Goal: Browse casually

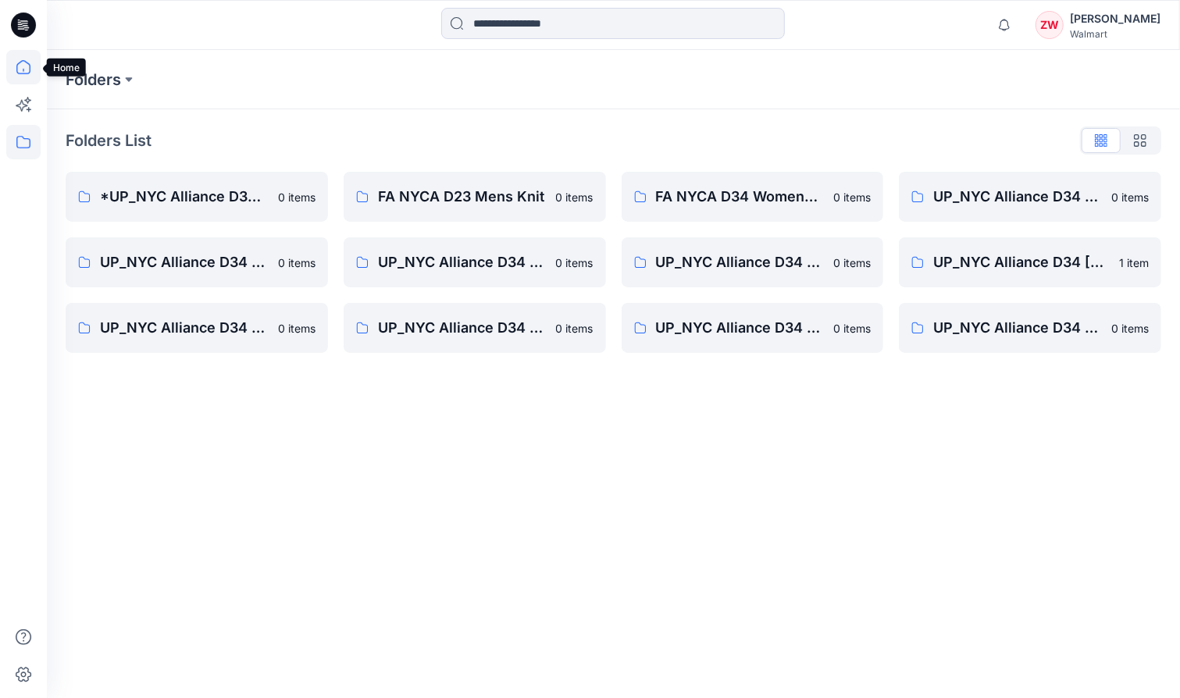
click at [23, 64] on icon at bounding box center [23, 67] width 34 height 34
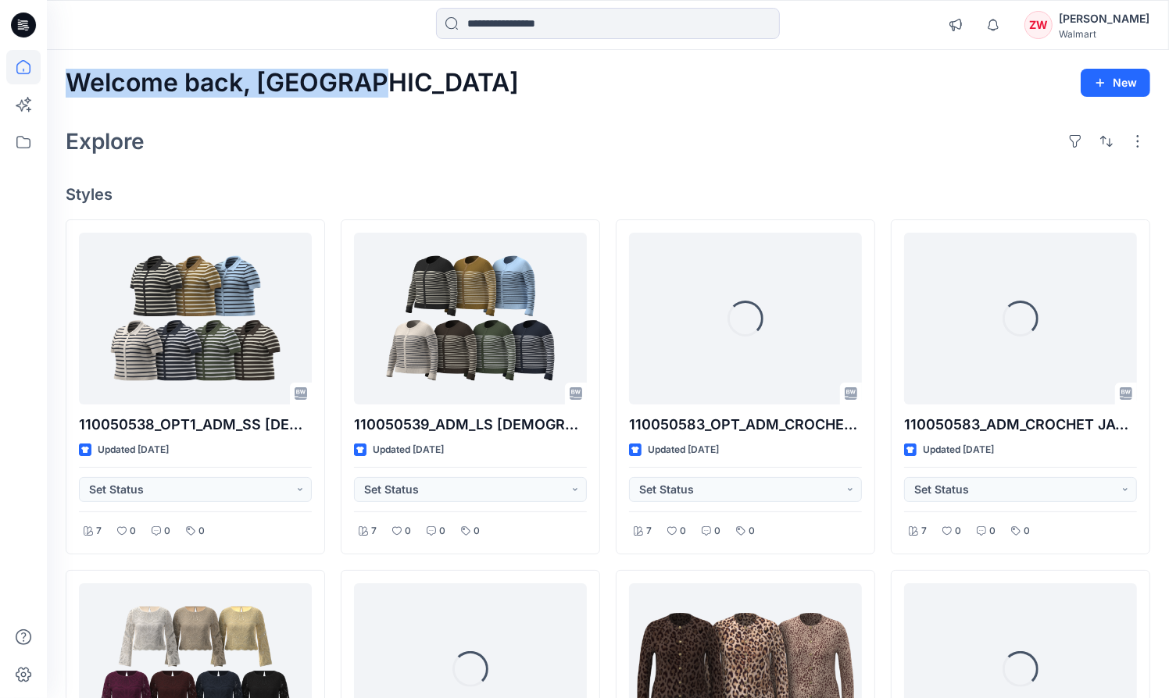
drag, startPoint x: 68, startPoint y: 78, endPoint x: 362, endPoint y: 77, distance: 293.7
click at [362, 77] on h2 "Welcome back, [GEOGRAPHIC_DATA]" at bounding box center [292, 83] width 453 height 29
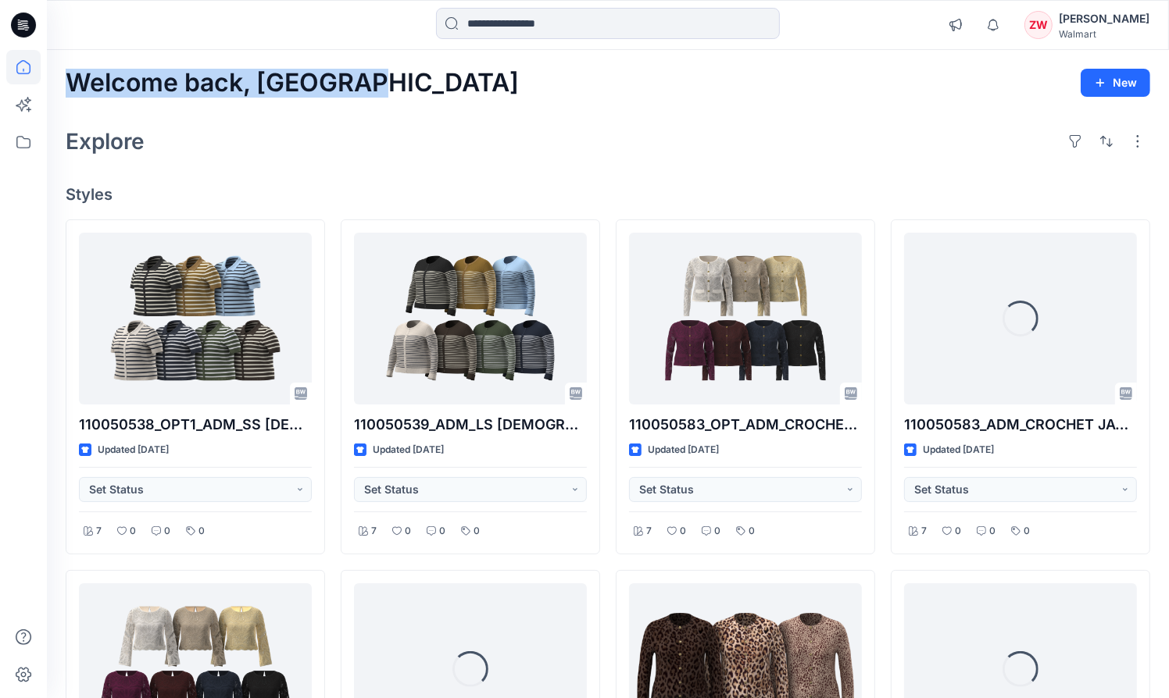
click at [362, 77] on h2 "Welcome back, [GEOGRAPHIC_DATA]" at bounding box center [292, 83] width 453 height 29
click at [359, 80] on h2 "Welcome back, [GEOGRAPHIC_DATA]" at bounding box center [292, 83] width 453 height 29
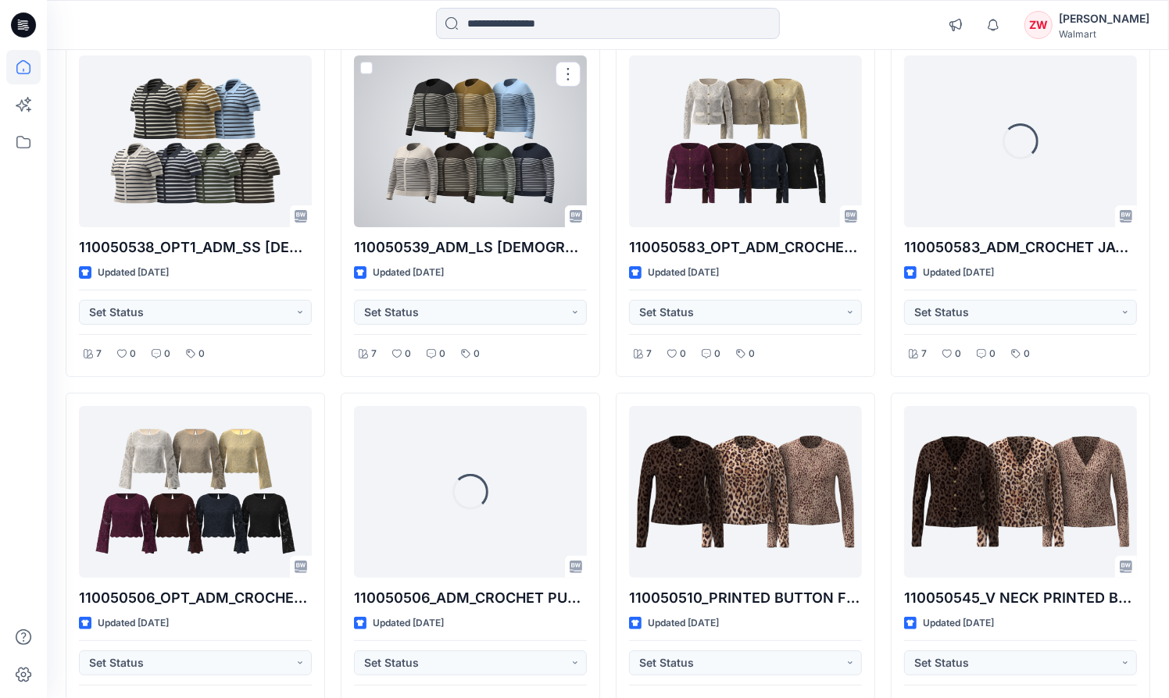
scroll to position [156, 0]
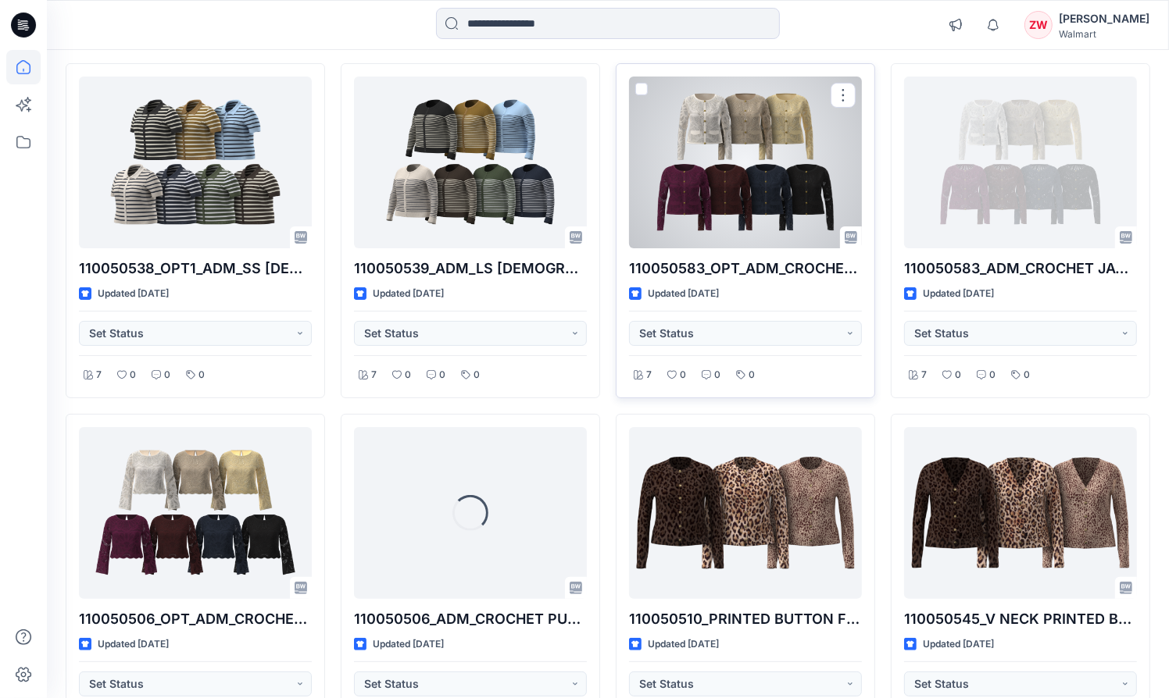
click at [809, 141] on div at bounding box center [745, 163] width 233 height 172
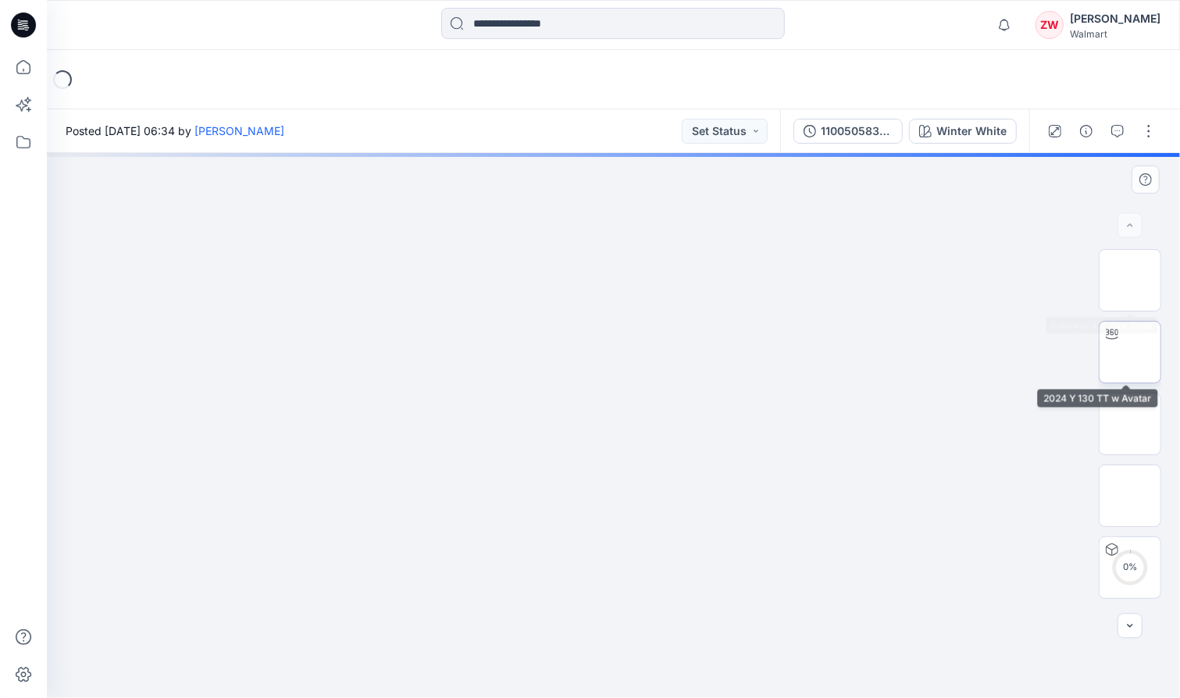
click at [1130, 352] on img at bounding box center [1130, 352] width 0 height 0
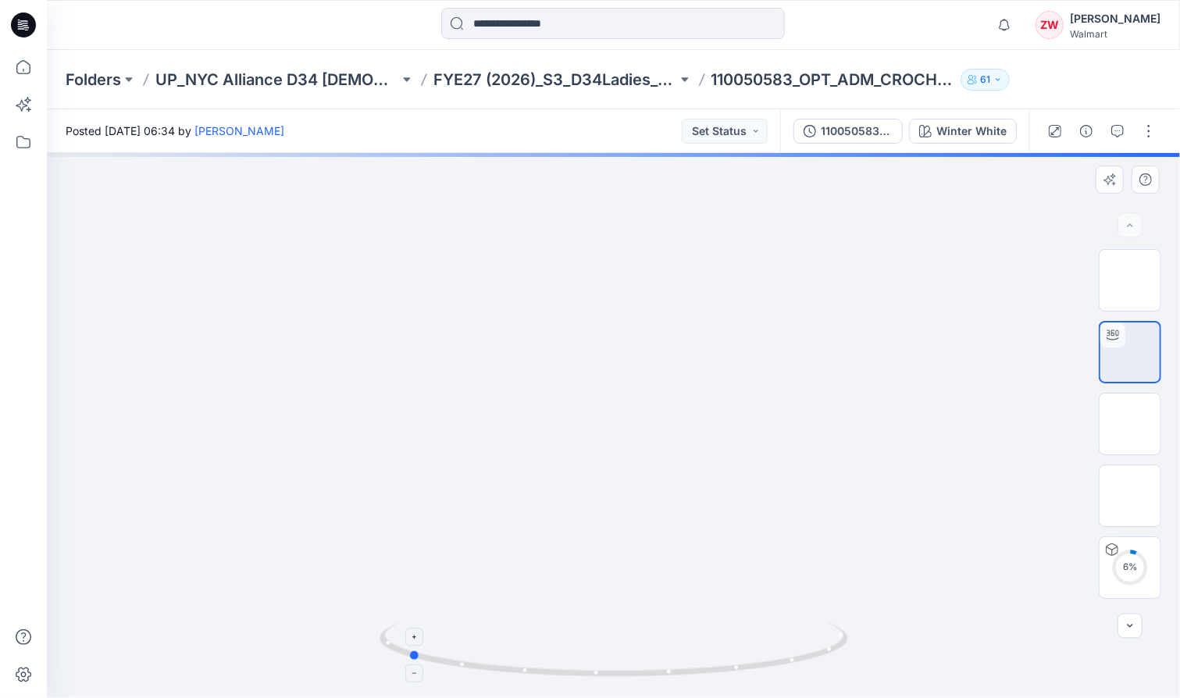
drag, startPoint x: 808, startPoint y: 661, endPoint x: 602, endPoint y: 663, distance: 206.3
click at [602, 663] on icon at bounding box center [616, 652] width 473 height 59
drag, startPoint x: 550, startPoint y: 642, endPoint x: 572, endPoint y: 425, distance: 218.3
click at [572, 425] on div at bounding box center [614, 425] width 1134 height 545
drag, startPoint x: 583, startPoint y: 431, endPoint x: 604, endPoint y: 250, distance: 182.5
